Goal: Task Accomplishment & Management: Complete application form

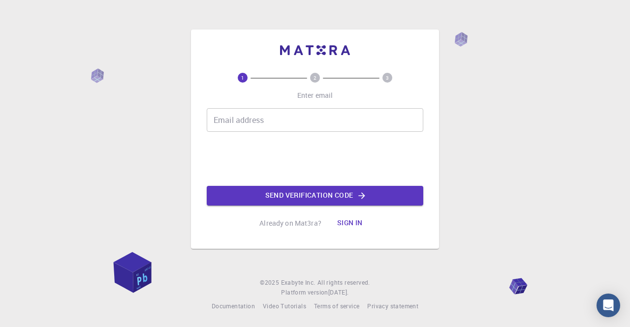
click at [268, 116] on input "Email address" at bounding box center [315, 120] width 217 height 24
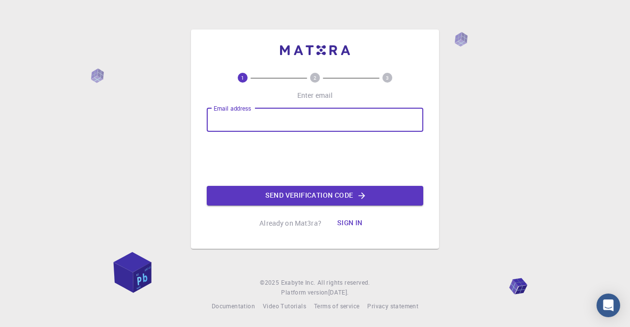
type input "[EMAIL_ADDRESS][DOMAIN_NAME]"
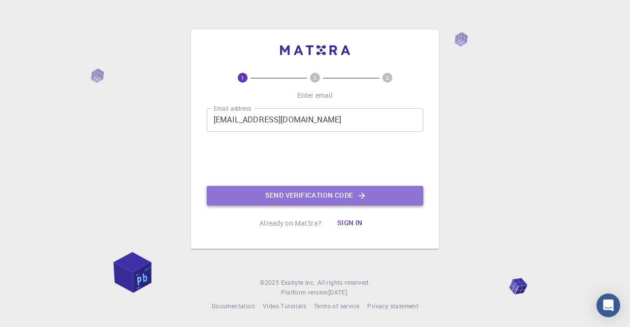
click at [314, 194] on button "Send verification code" at bounding box center [315, 196] width 217 height 20
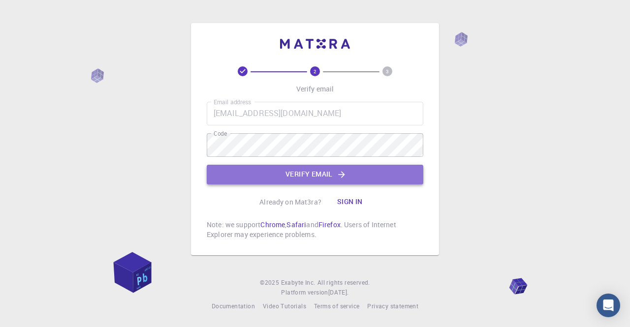
click at [323, 175] on button "Verify email" at bounding box center [315, 175] width 217 height 20
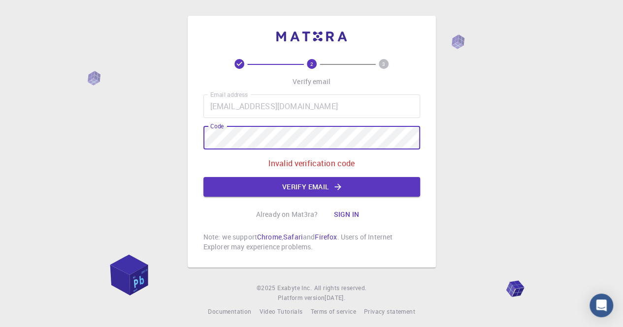
click at [189, 136] on div "2 3 Verify email Email address [EMAIL_ADDRESS][DOMAIN_NAME] Email address Code …" at bounding box center [312, 142] width 248 height 252
click at [318, 191] on button "Verify email" at bounding box center [311, 187] width 217 height 20
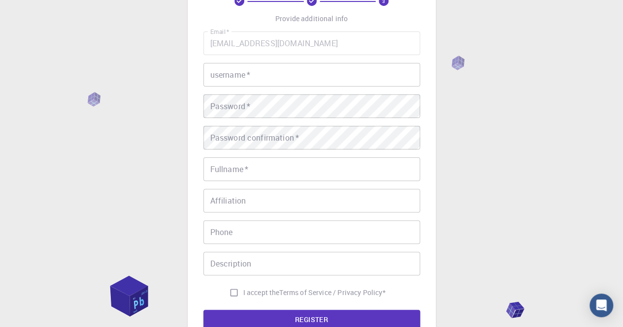
scroll to position [174, 0]
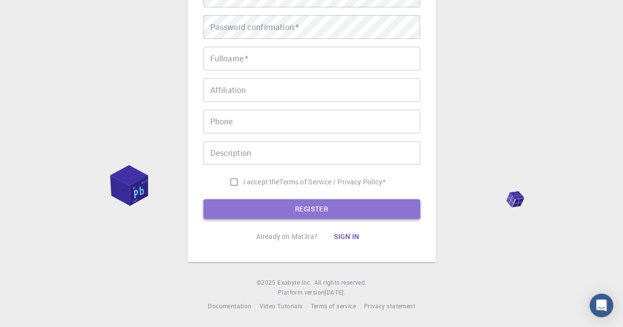
click at [318, 206] on button "REGISTER" at bounding box center [311, 209] width 217 height 20
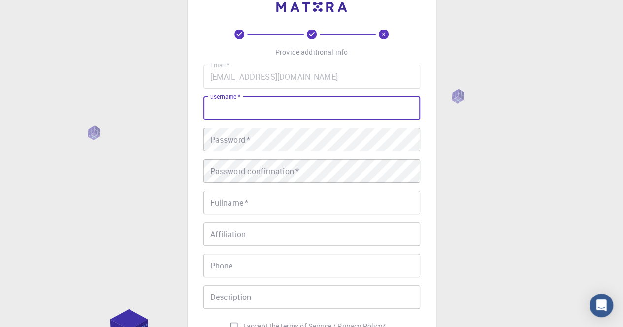
scroll to position [28, 0]
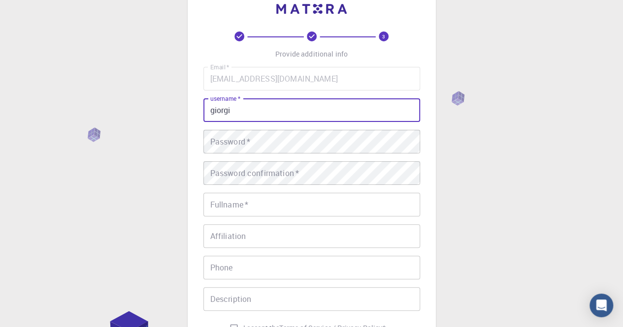
type input "giorgi"
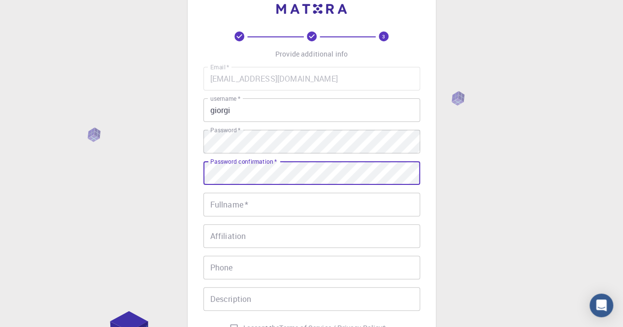
click at [255, 197] on input "Fullname   *" at bounding box center [311, 205] width 217 height 24
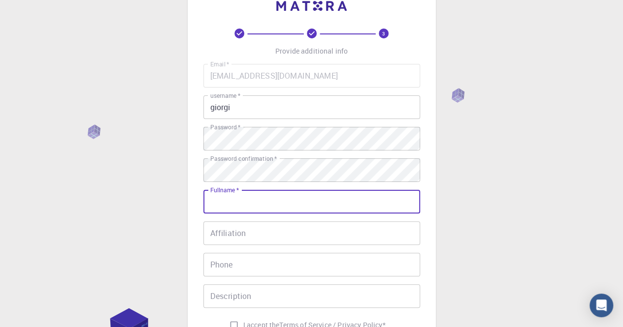
scroll to position [77, 0]
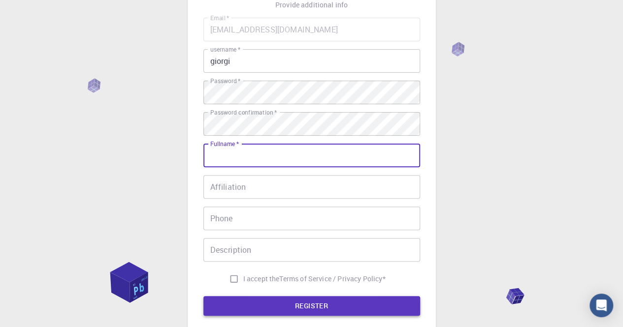
click at [287, 305] on button "REGISTER" at bounding box center [311, 306] width 217 height 20
type input "giorgi"
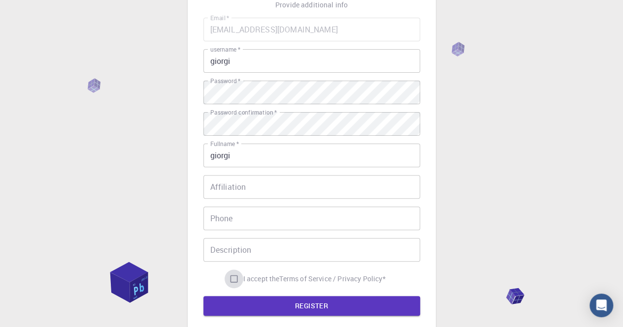
click at [231, 281] on input "I accept the Terms of Service / Privacy Policy *" at bounding box center [233, 279] width 19 height 19
checkbox input "true"
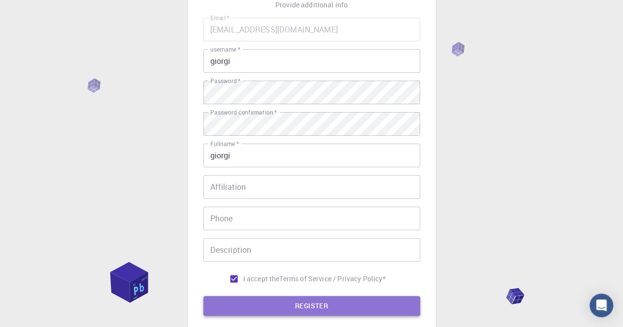
click at [280, 306] on button "REGISTER" at bounding box center [311, 306] width 217 height 20
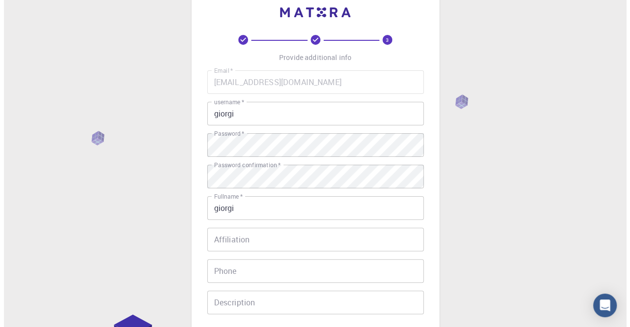
scroll to position [0, 0]
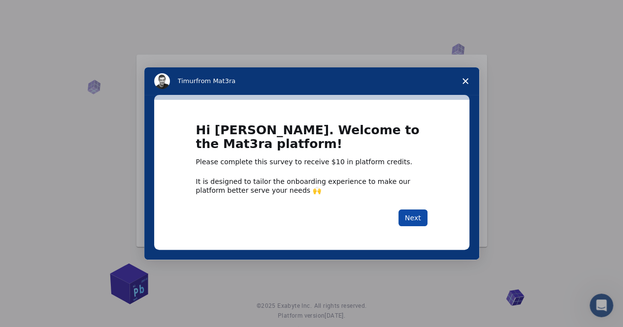
click at [420, 214] on button "Next" at bounding box center [412, 218] width 29 height 17
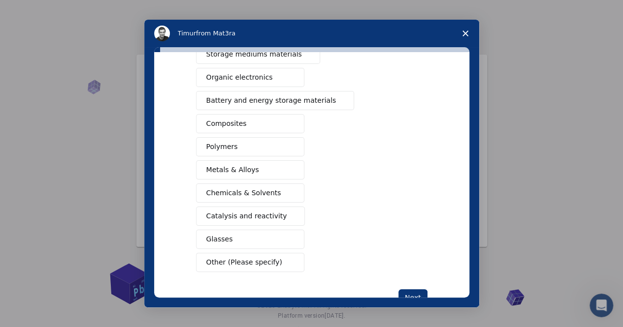
scroll to position [144, 0]
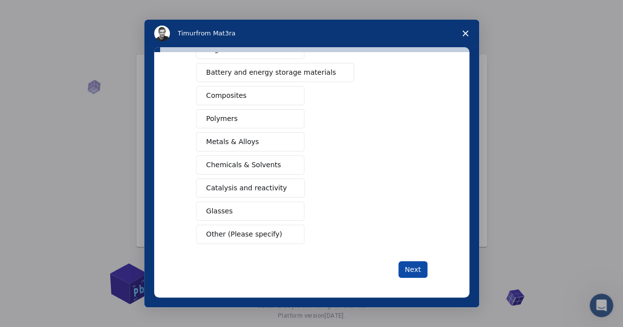
click at [406, 269] on button "Next" at bounding box center [412, 269] width 29 height 17
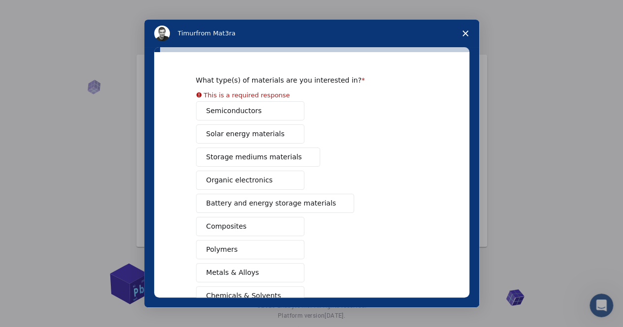
scroll to position [0, 0]
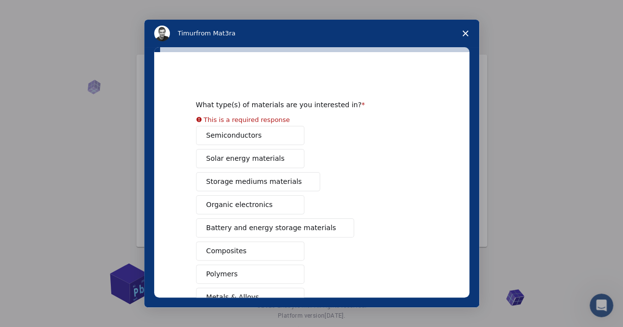
click at [467, 33] on icon "Close survey" at bounding box center [465, 34] width 6 height 6
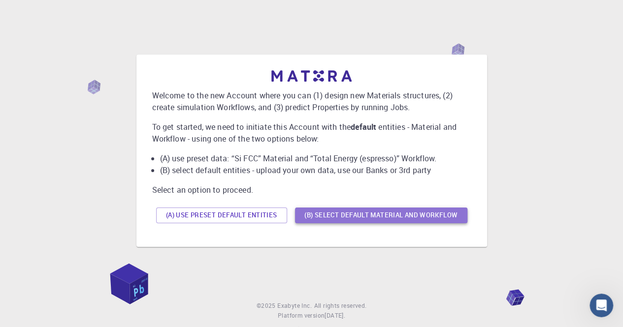
click at [415, 218] on button "(B) Select default material and workflow" at bounding box center [381, 216] width 172 height 16
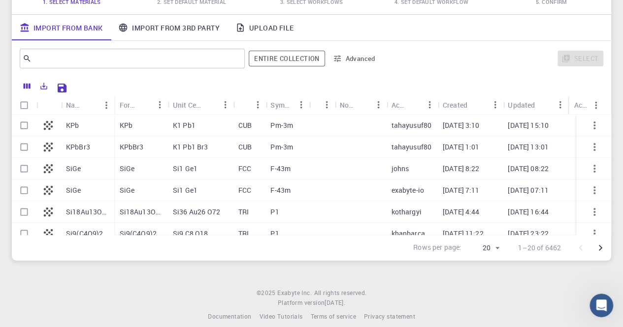
scroll to position [121, 0]
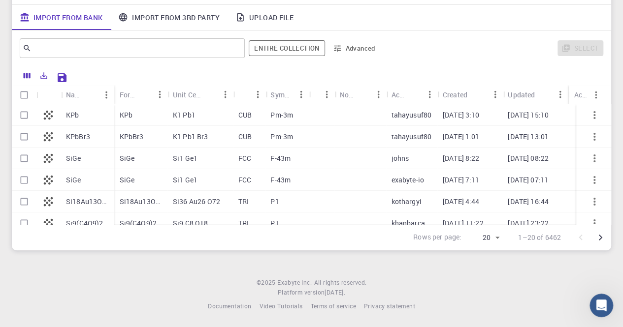
click at [433, 115] on div "tahayusuf80" at bounding box center [411, 115] width 51 height 22
checkbox input "true"
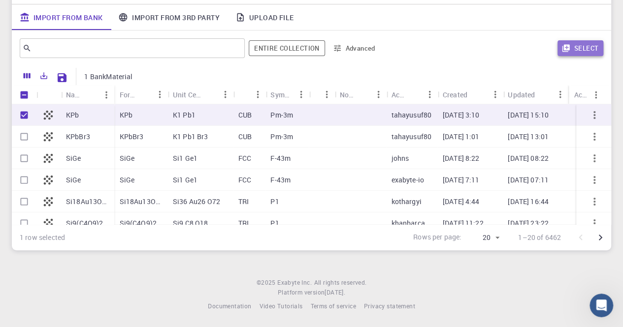
click at [583, 49] on button "Select" at bounding box center [580, 48] width 46 height 16
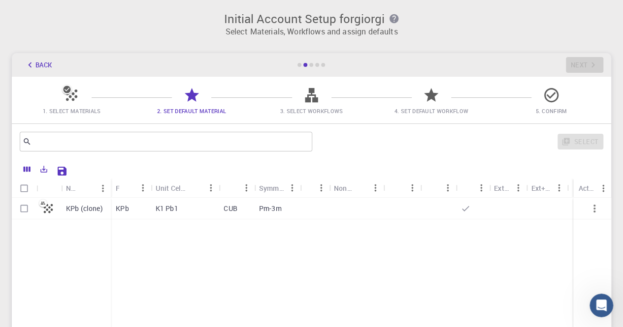
scroll to position [98, 0]
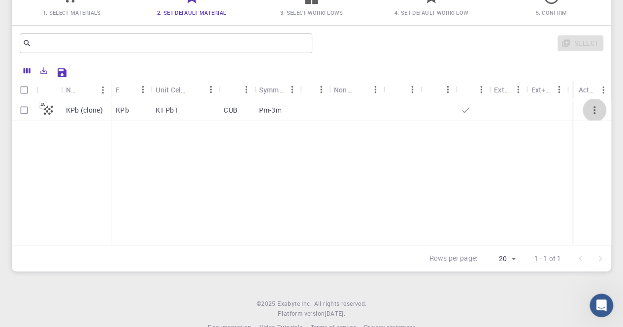
click at [595, 110] on icon "button" at bounding box center [594, 110] width 12 height 12
